Goal: Transaction & Acquisition: Purchase product/service

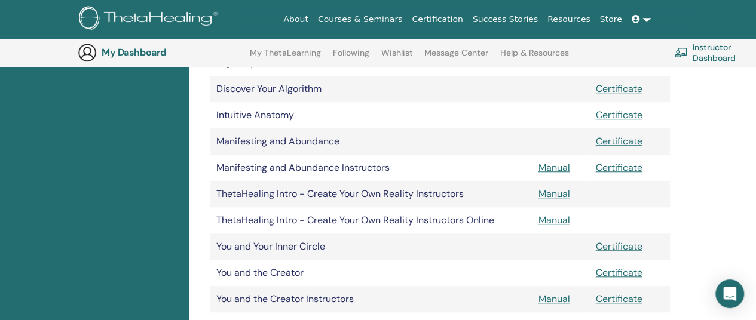
scroll to position [405, 0]
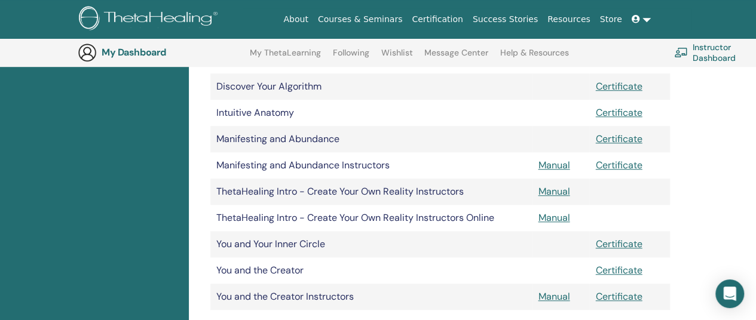
click at [0, 268] on div "Certifications Upcoming Seminars Completed Seminars My Documents" at bounding box center [94, 105] width 189 height 704
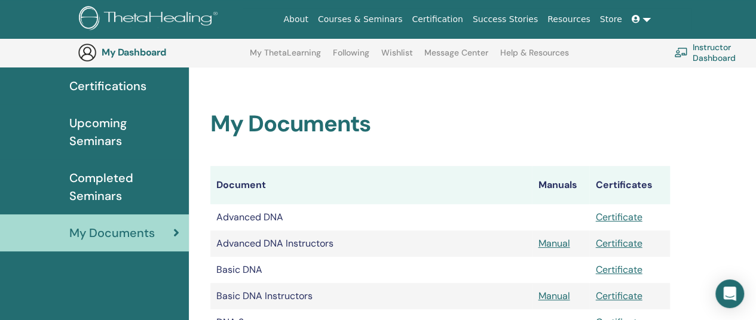
scroll to position [88, 0]
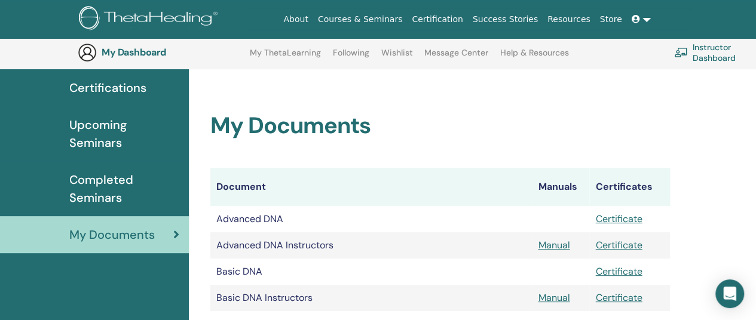
click at [86, 131] on span "Upcoming Seminars" at bounding box center [124, 134] width 110 height 36
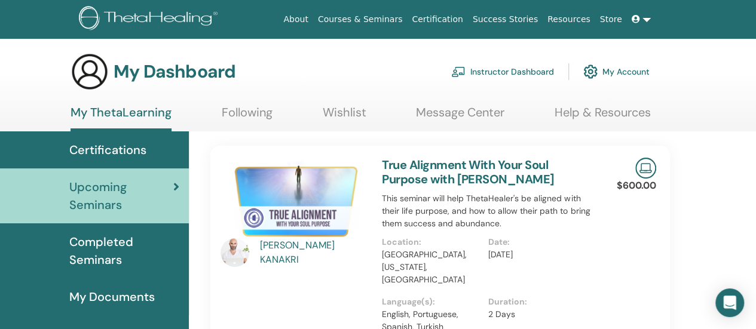
click at [637, 24] on span at bounding box center [637, 19] width 11 height 10
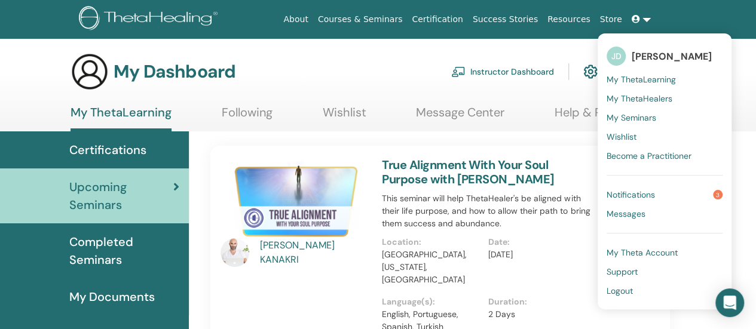
click at [663, 197] on link "Notifications 3" at bounding box center [665, 194] width 116 height 19
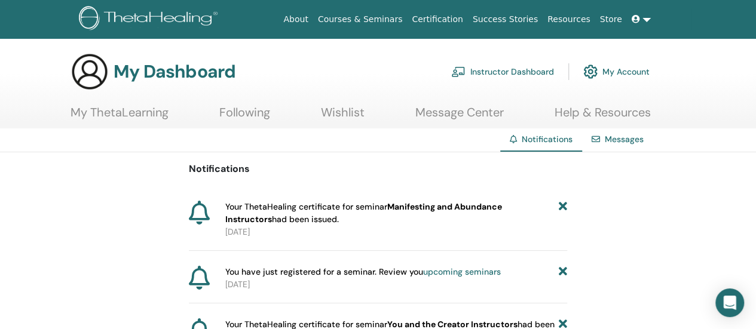
click at [449, 114] on link "Message Center" at bounding box center [459, 116] width 88 height 23
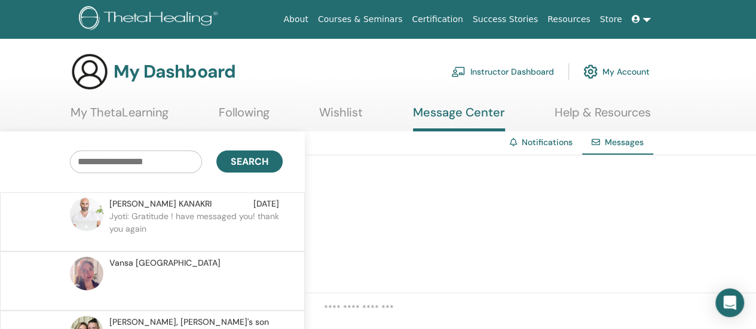
click at [163, 219] on p "Jyoti: Gratitude ! have messaged you! thank you again" at bounding box center [195, 228] width 173 height 36
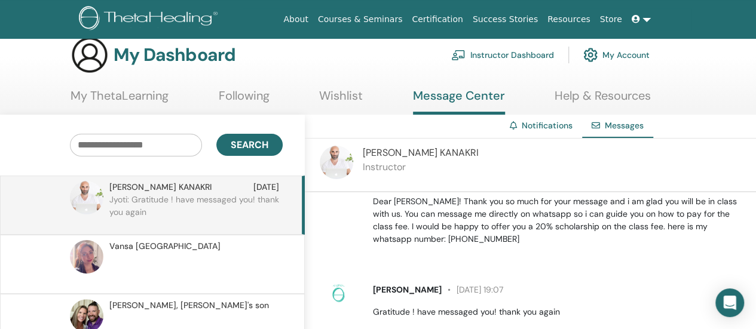
scroll to position [507, 0]
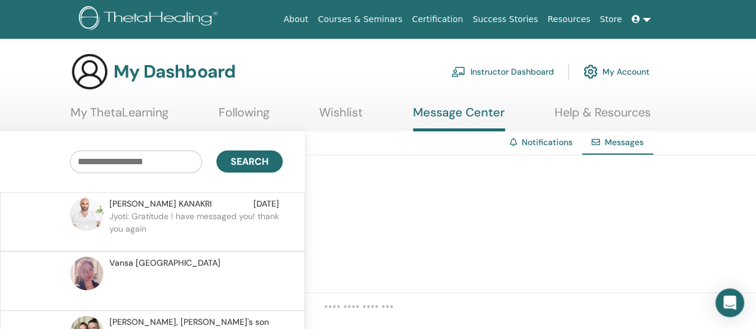
click at [394, 17] on link "Courses & Seminars" at bounding box center [360, 19] width 94 height 22
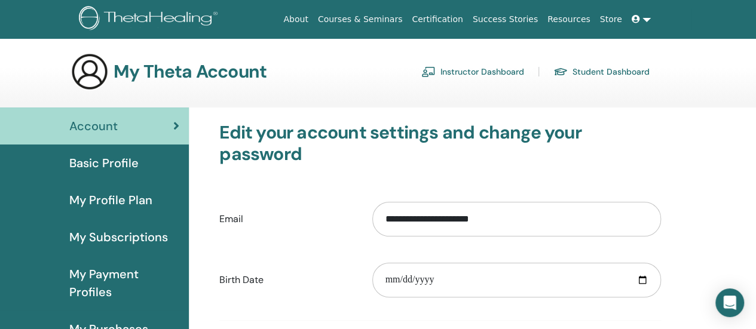
click at [487, 71] on link "Instructor Dashboard" at bounding box center [472, 71] width 103 height 19
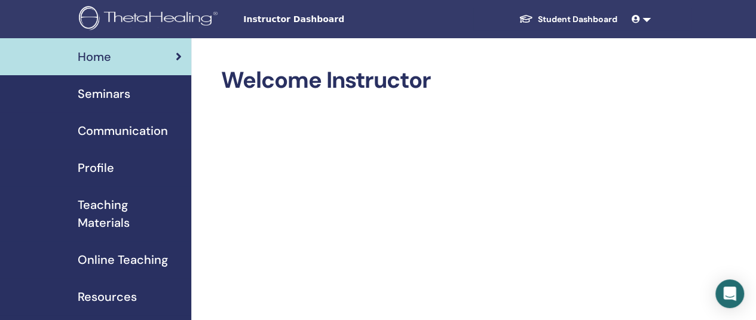
click at [105, 254] on span "Online Teaching" at bounding box center [123, 260] width 90 height 18
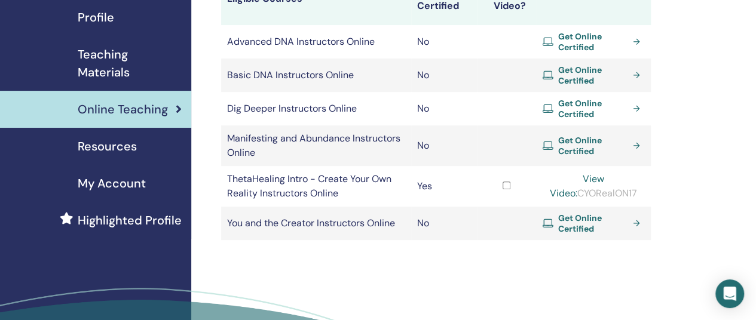
scroll to position [158, 0]
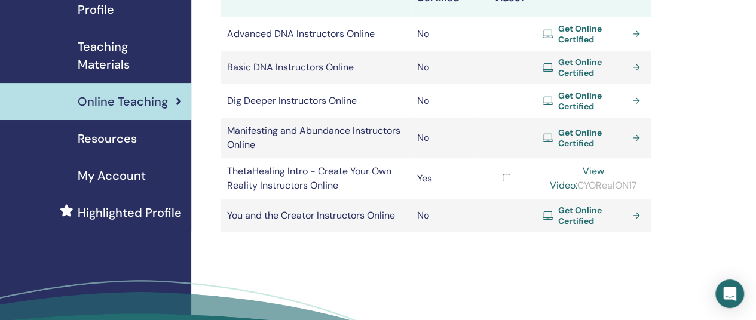
click at [584, 29] on span "Get Online Certified" at bounding box center [593, 34] width 70 height 22
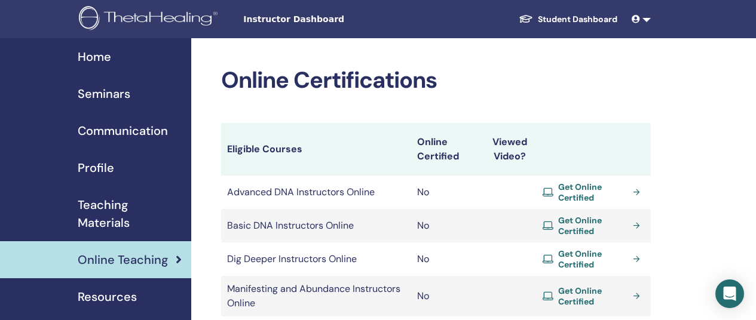
scroll to position [158, 0]
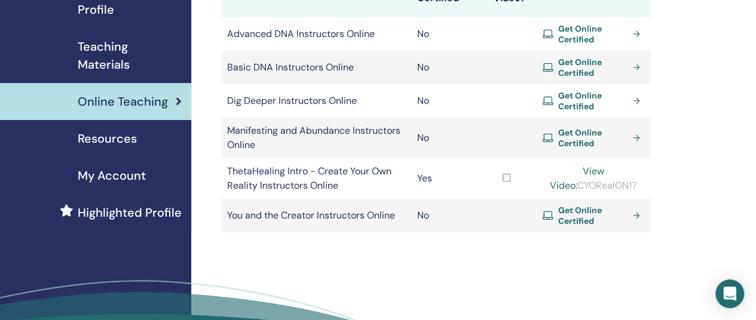
click at [99, 143] on span "Resources" at bounding box center [107, 139] width 59 height 18
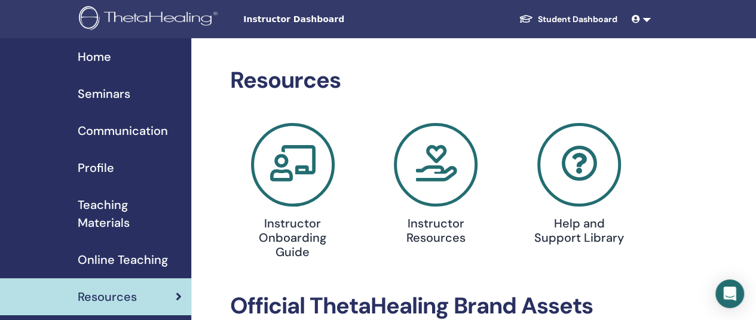
click at [103, 55] on span "Home" at bounding box center [94, 57] width 33 height 18
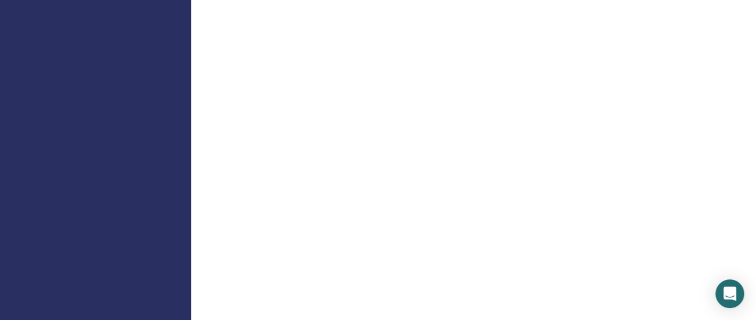
scroll to position [764, 0]
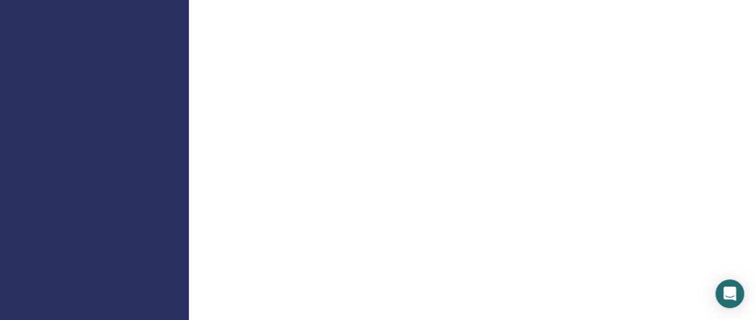
scroll to position [500, 2]
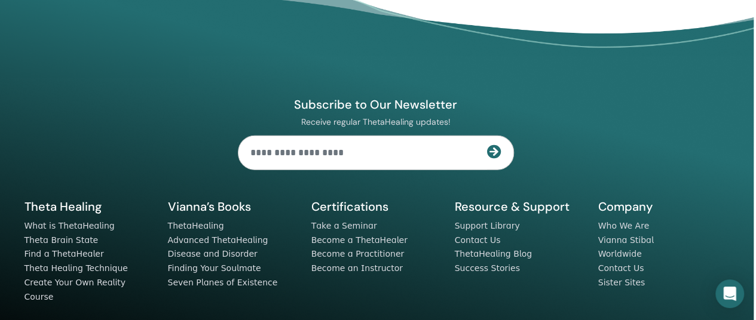
scroll to position [1637, 2]
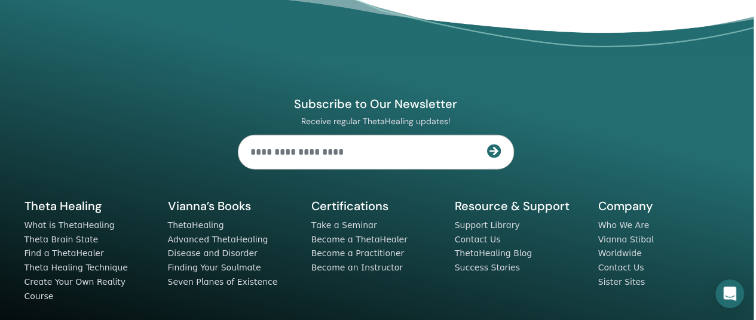
click at [569, 219] on li "Support Library" at bounding box center [519, 226] width 129 height 14
